Goal: Task Accomplishment & Management: Manage account settings

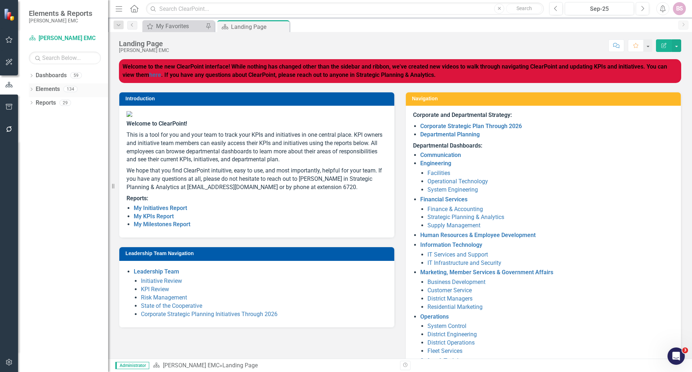
click at [32, 88] on icon "Dropdown" at bounding box center [31, 90] width 5 height 4
click at [49, 116] on link "KPI KPIs" at bounding box center [50, 117] width 22 height 8
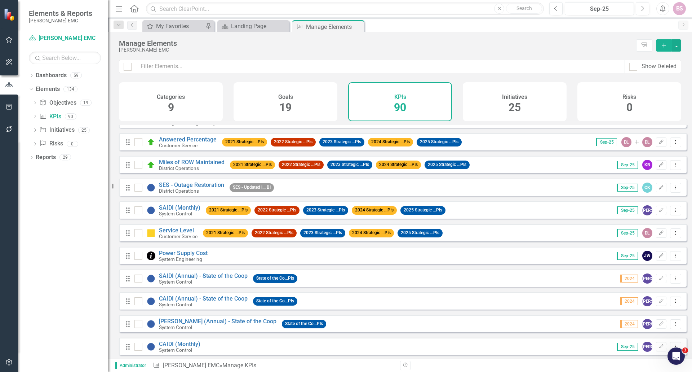
scroll to position [72, 0]
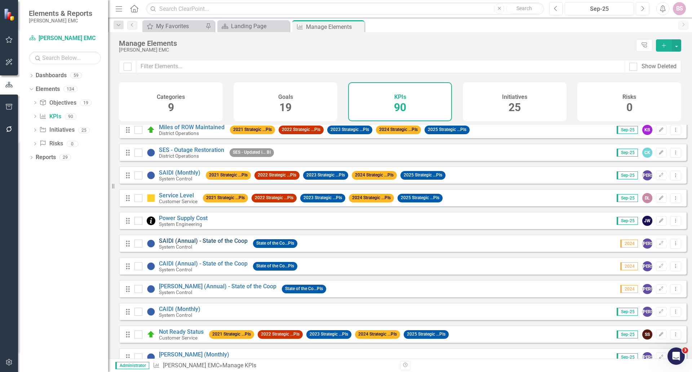
click at [211, 244] on link "SAIDI (Annual) - State of the Coop" at bounding box center [203, 240] width 89 height 7
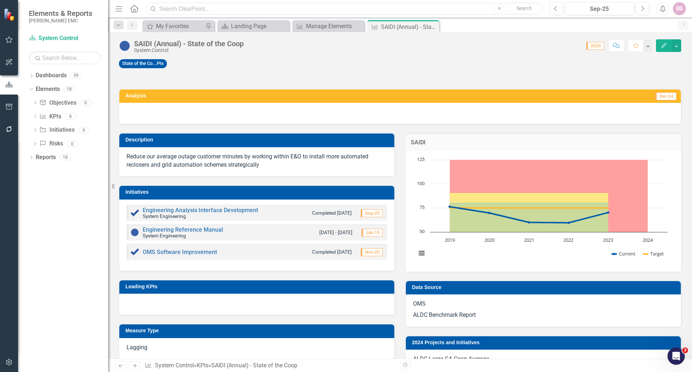
click at [178, 13] on input "text" at bounding box center [345, 9] width 398 height 13
click at [173, 9] on input "text" at bounding box center [345, 9] width 398 height 13
click at [49, 116] on link "KPI KPIs" at bounding box center [50, 117] width 22 height 8
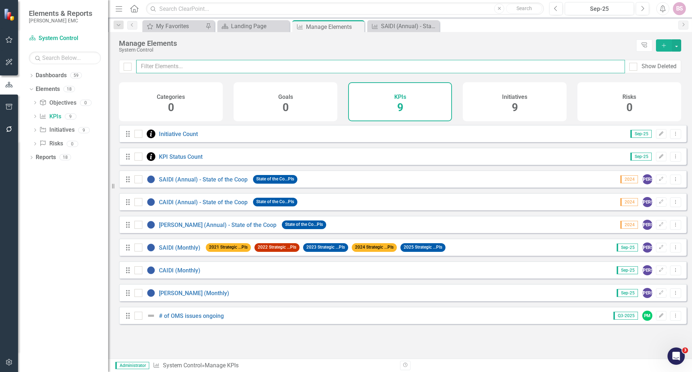
click at [176, 63] on input "text" at bounding box center [380, 66] width 489 height 13
click at [206, 182] on link "SAIDI (Annual) - State of the Coop" at bounding box center [203, 179] width 89 height 7
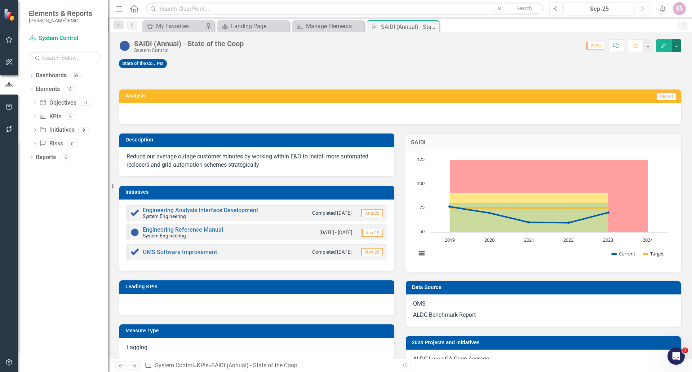
click at [676, 47] on button "button" at bounding box center [676, 45] width 9 height 13
click at [651, 63] on link "Edit Edit KPI" at bounding box center [652, 58] width 58 height 13
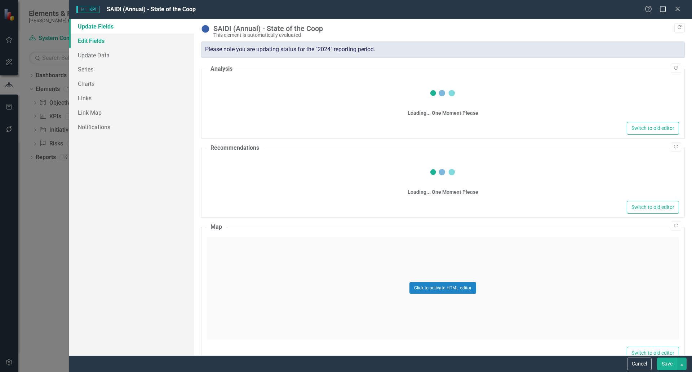
click at [93, 44] on link "Edit Fields" at bounding box center [131, 41] width 125 height 14
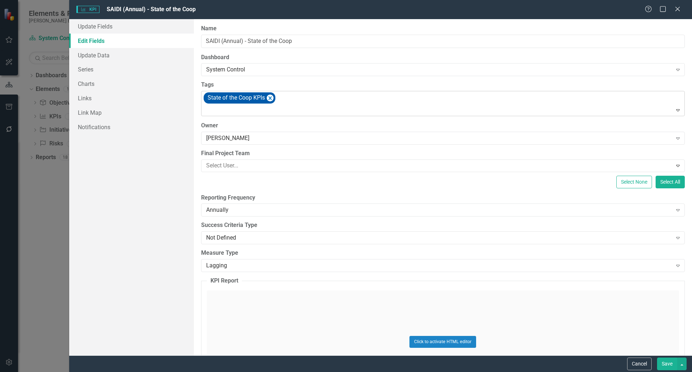
click at [286, 105] on div "State of the Coop KPIs" at bounding box center [444, 103] width 482 height 25
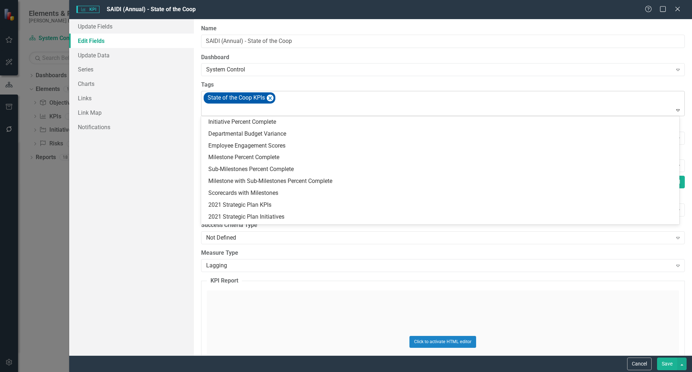
type input "d"
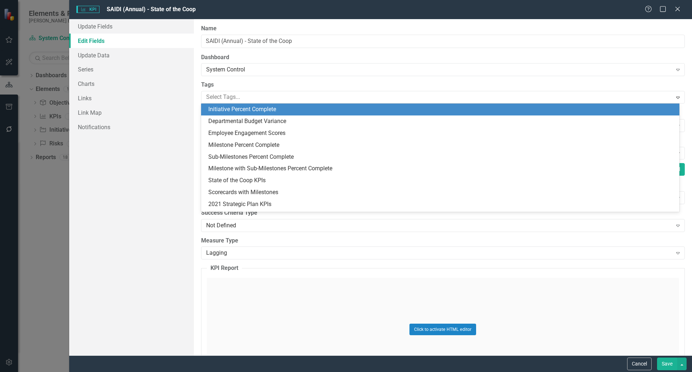
click at [262, 84] on label "Tags" at bounding box center [443, 85] width 484 height 8
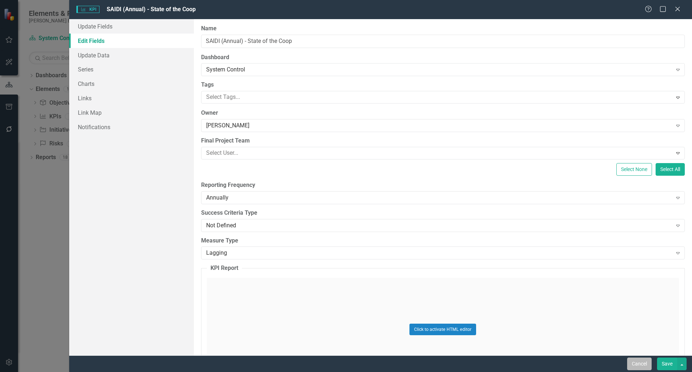
click at [641, 363] on button "Cancel" at bounding box center [640, 363] width 25 height 13
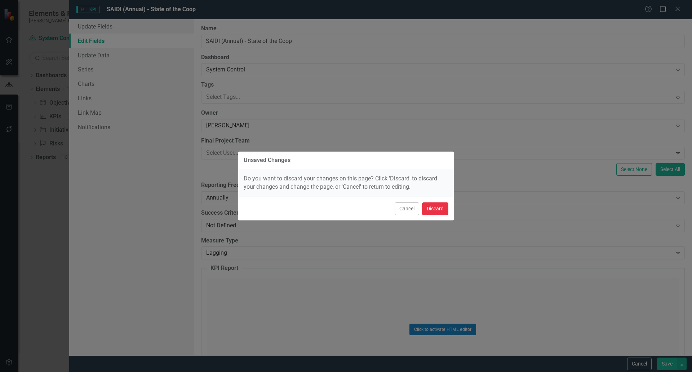
click at [435, 208] on button "Discard" at bounding box center [435, 208] width 26 height 13
